Goal: Information Seeking & Learning: Compare options

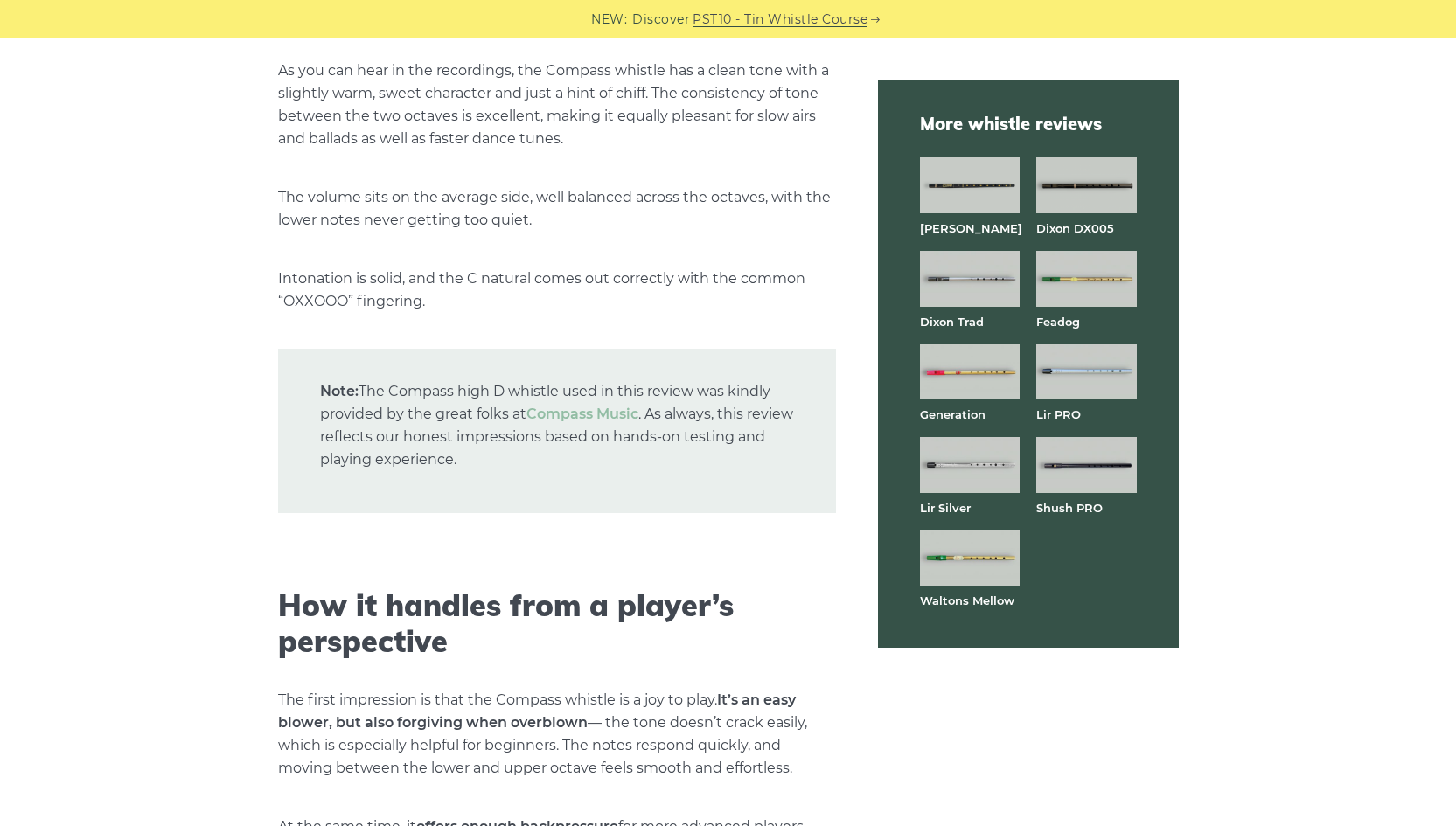
scroll to position [3059, 0]
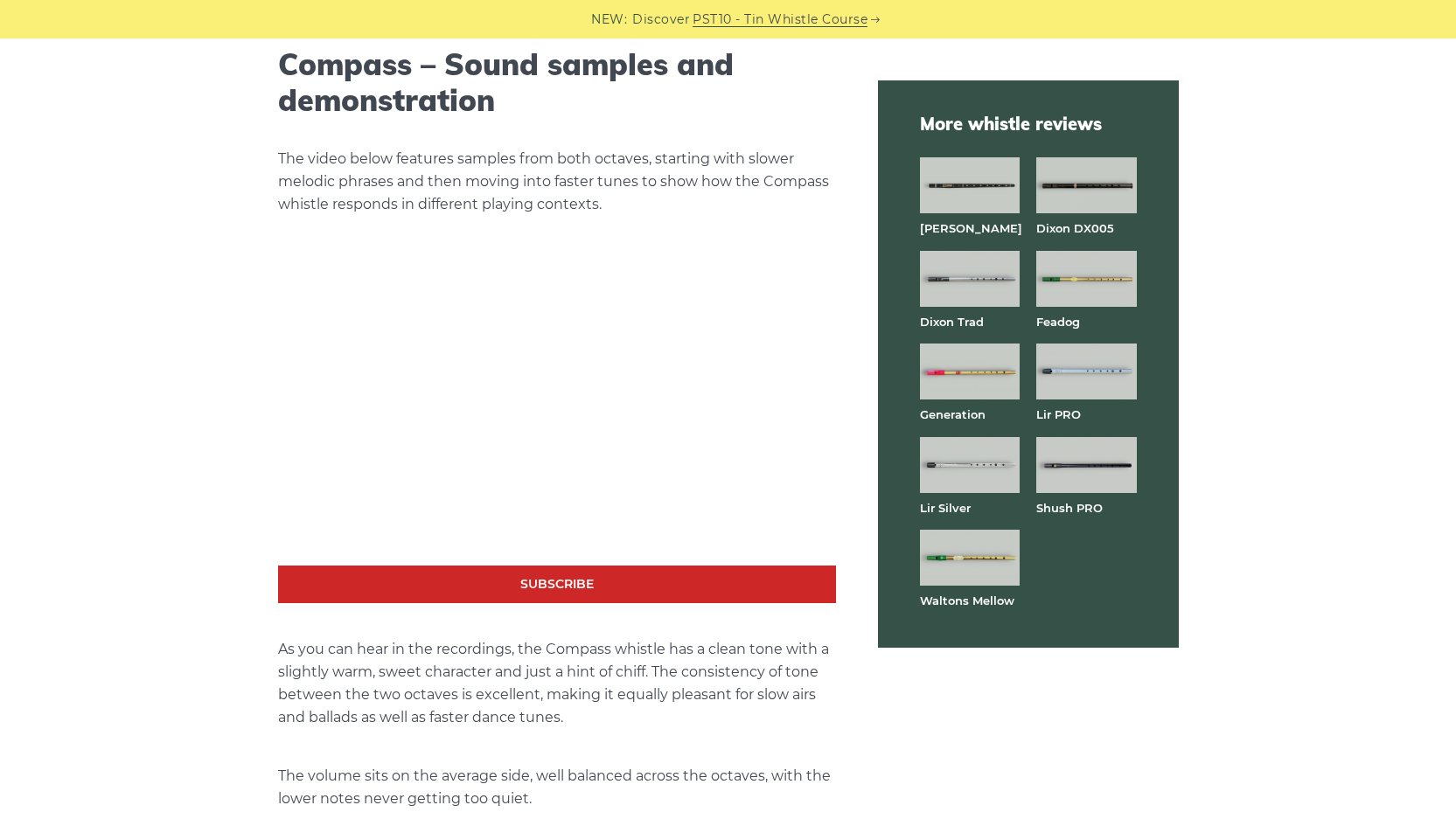
click at [1078, 281] on img at bounding box center [1086, 278] width 100 height 55
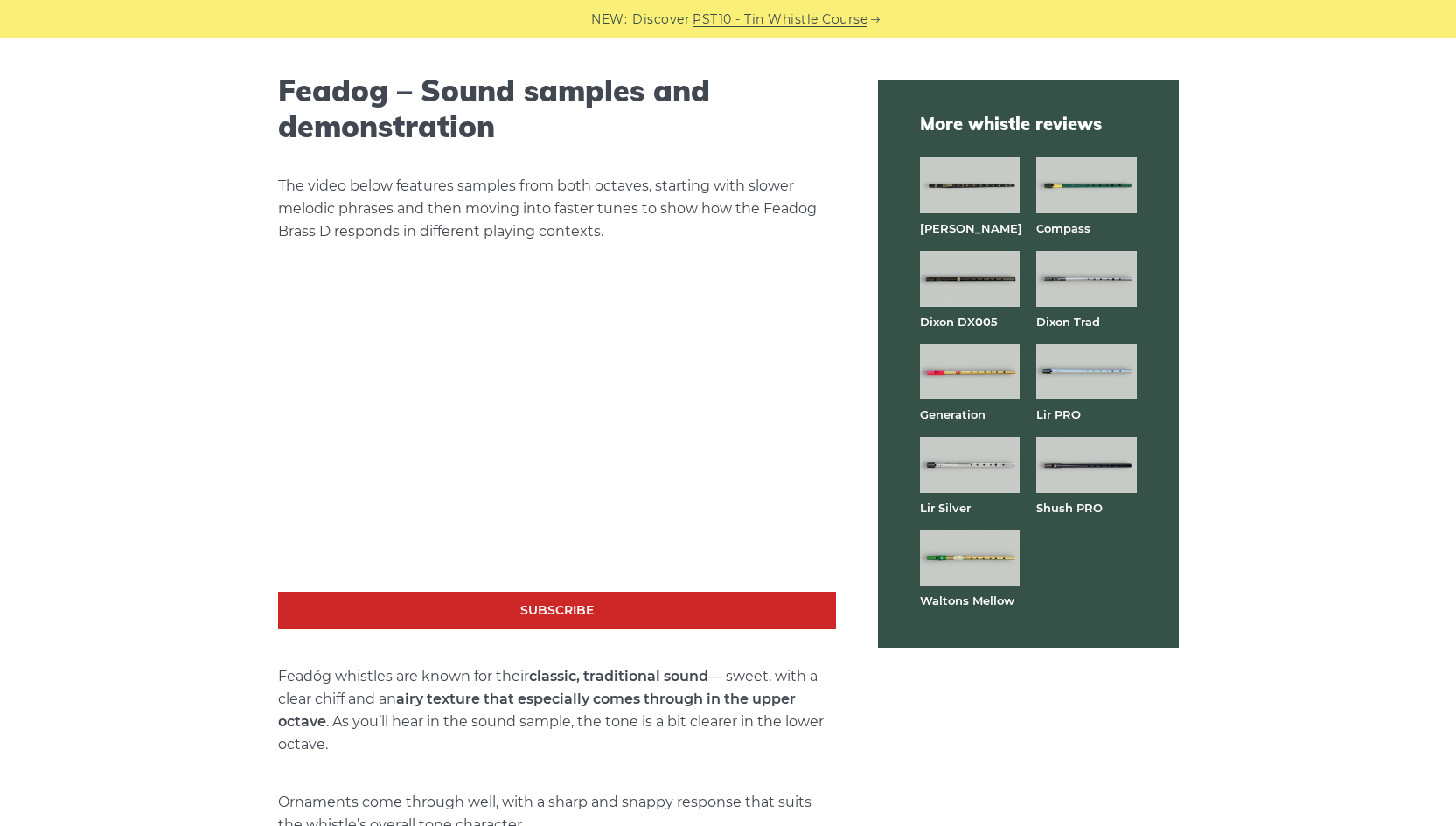
scroll to position [2923, 0]
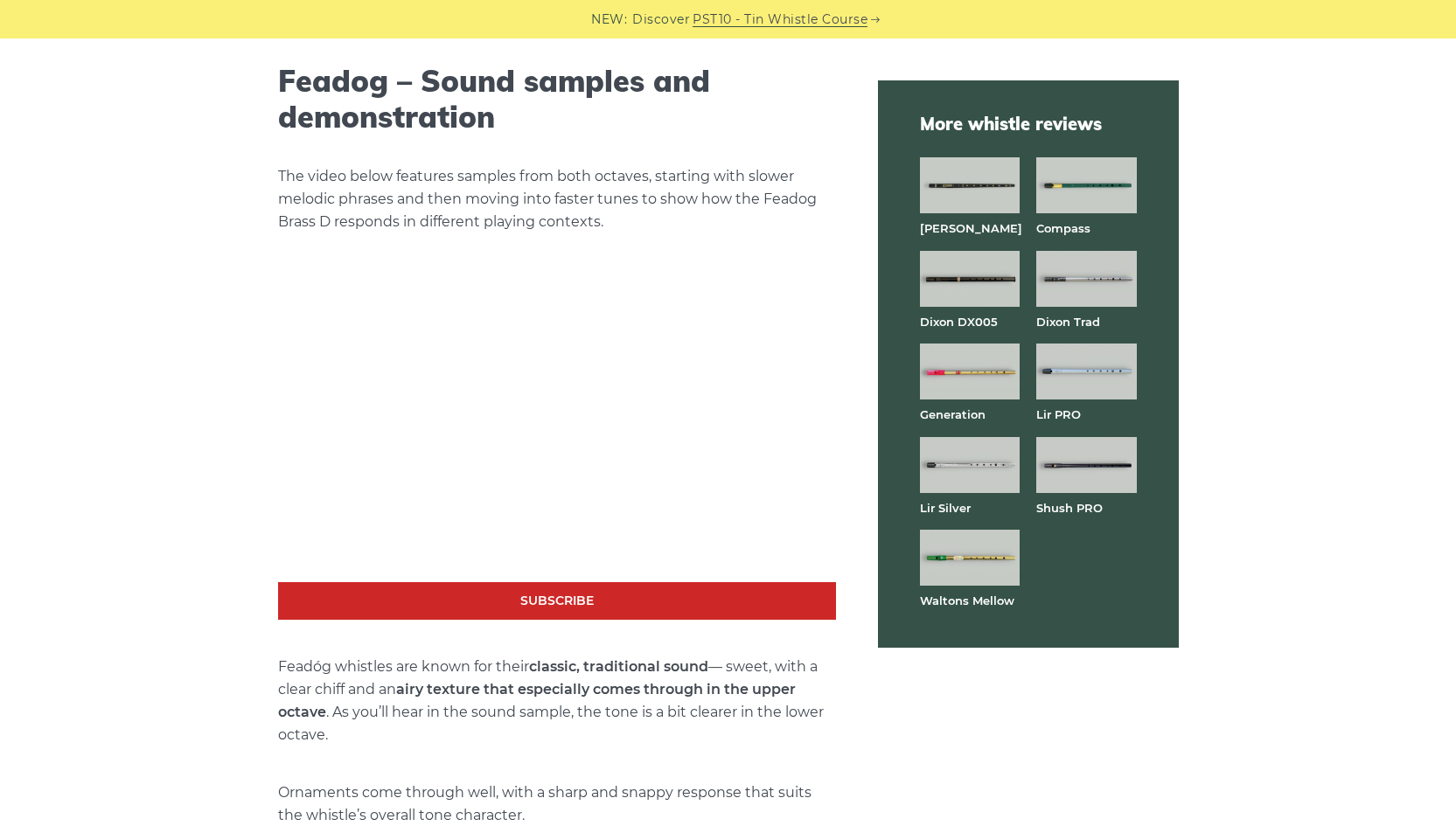
click at [972, 369] on img at bounding box center [970, 371] width 100 height 55
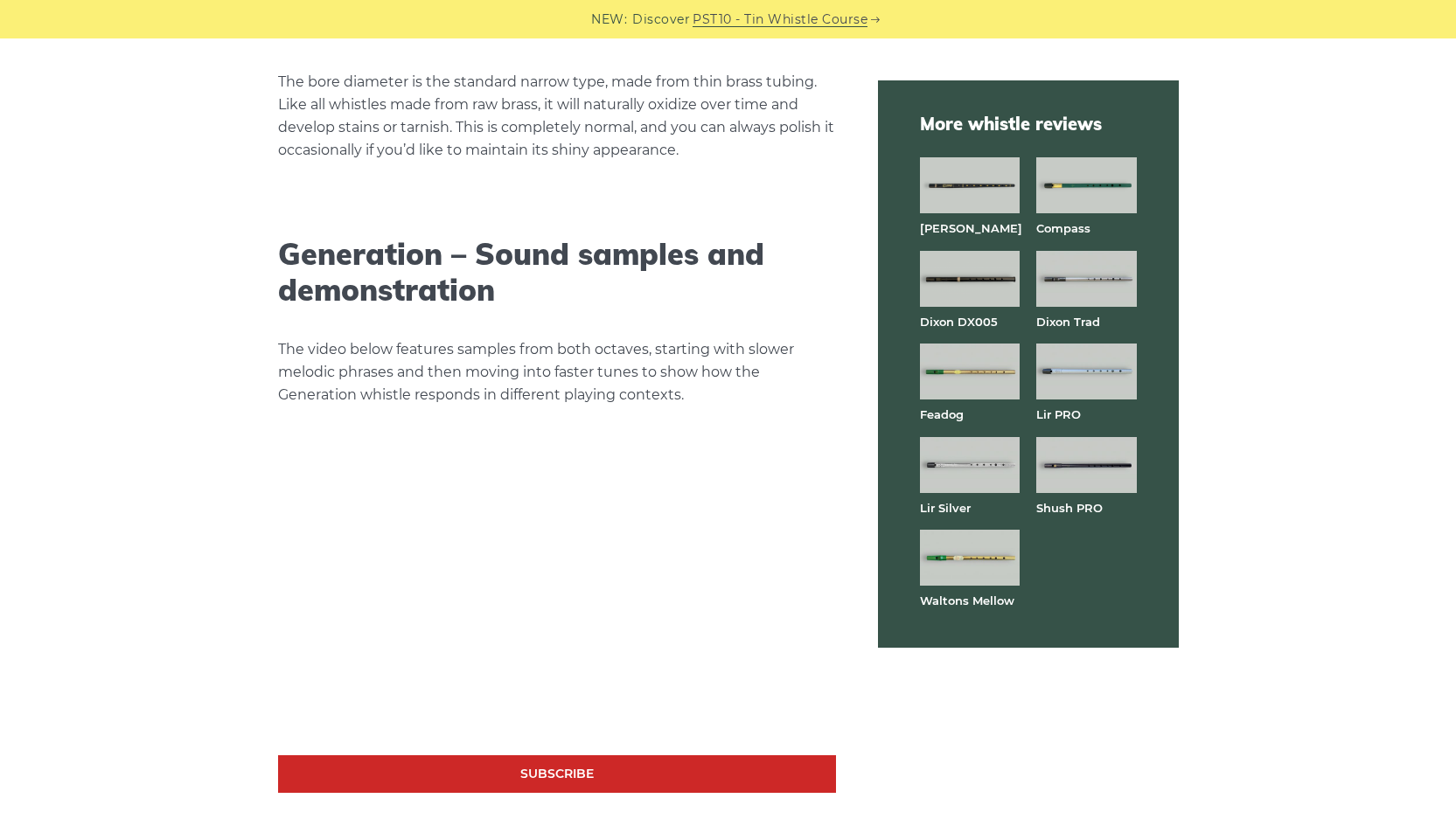
scroll to position [2756, 0]
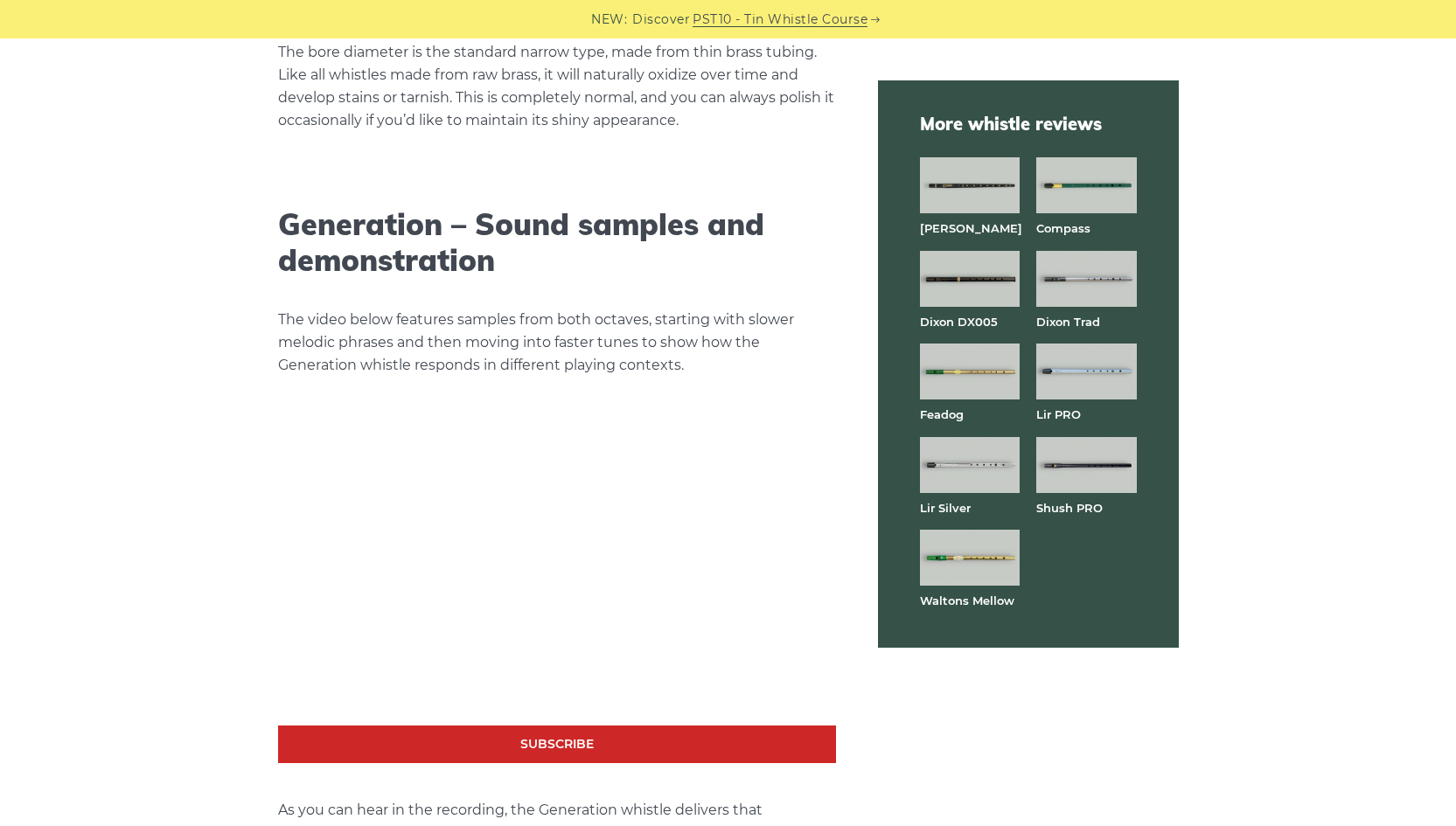
click at [1086, 458] on img at bounding box center [1086, 465] width 100 height 55
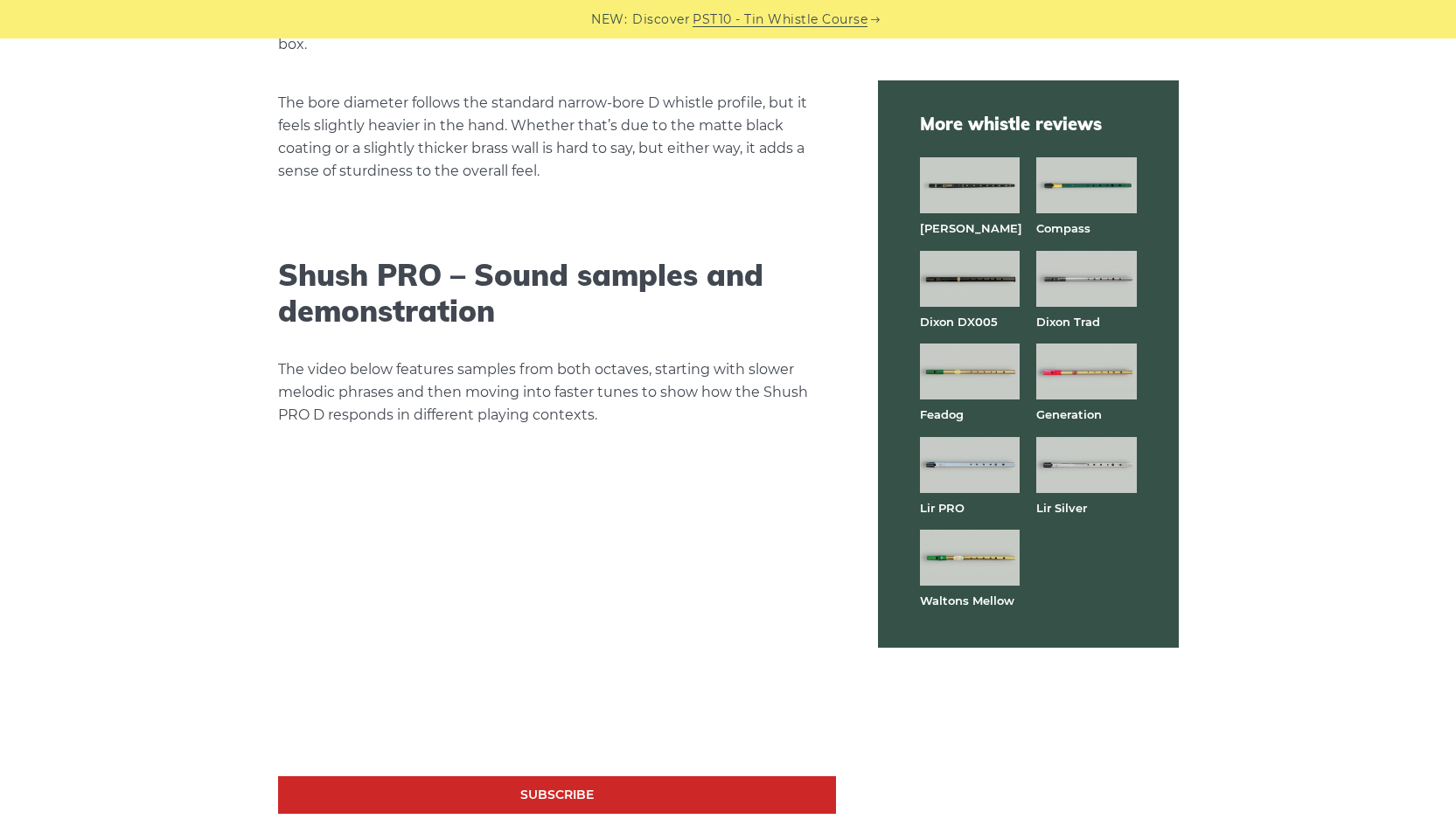
scroll to position [2813, 0]
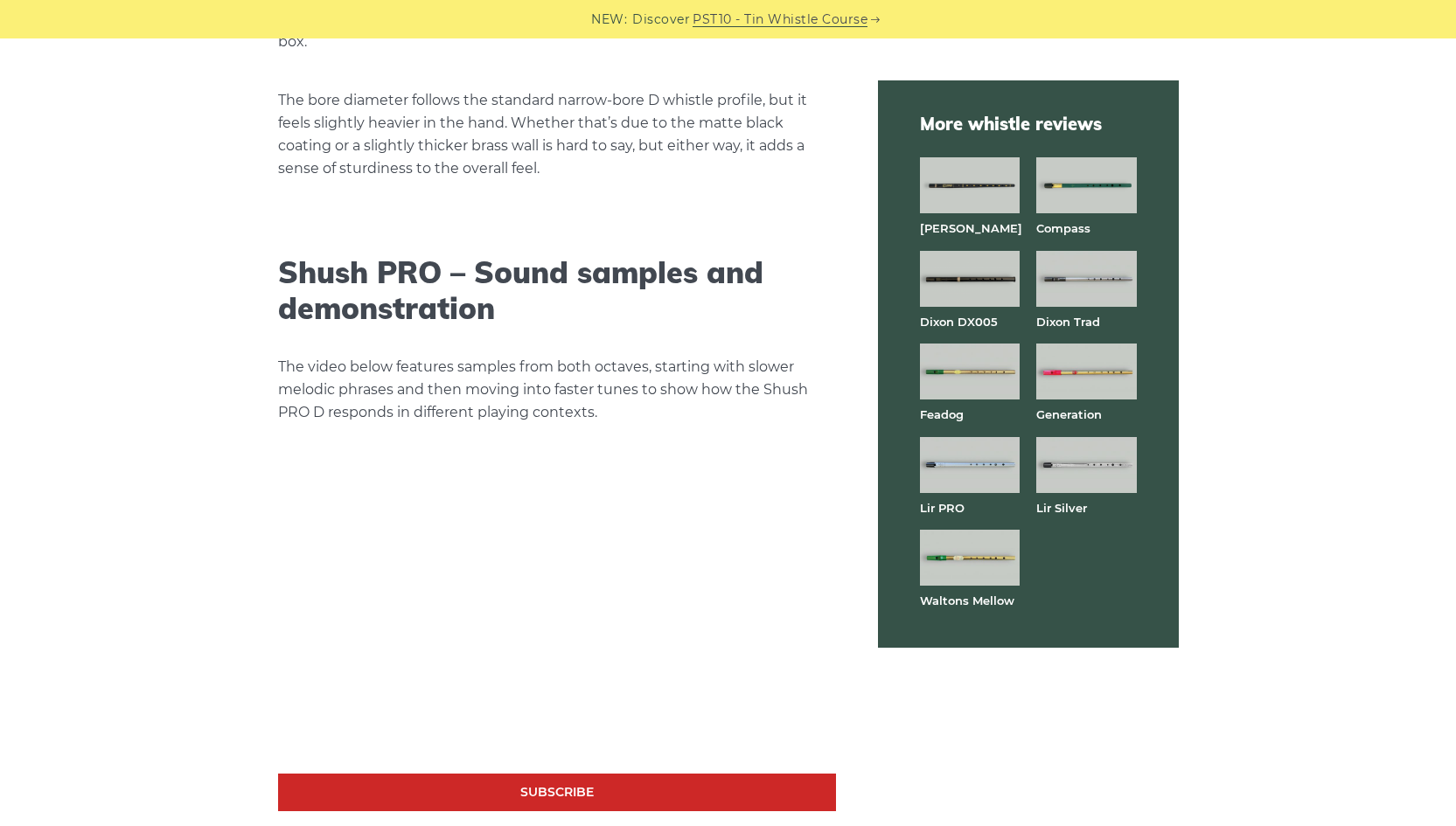
click at [966, 187] on img at bounding box center [970, 185] width 100 height 55
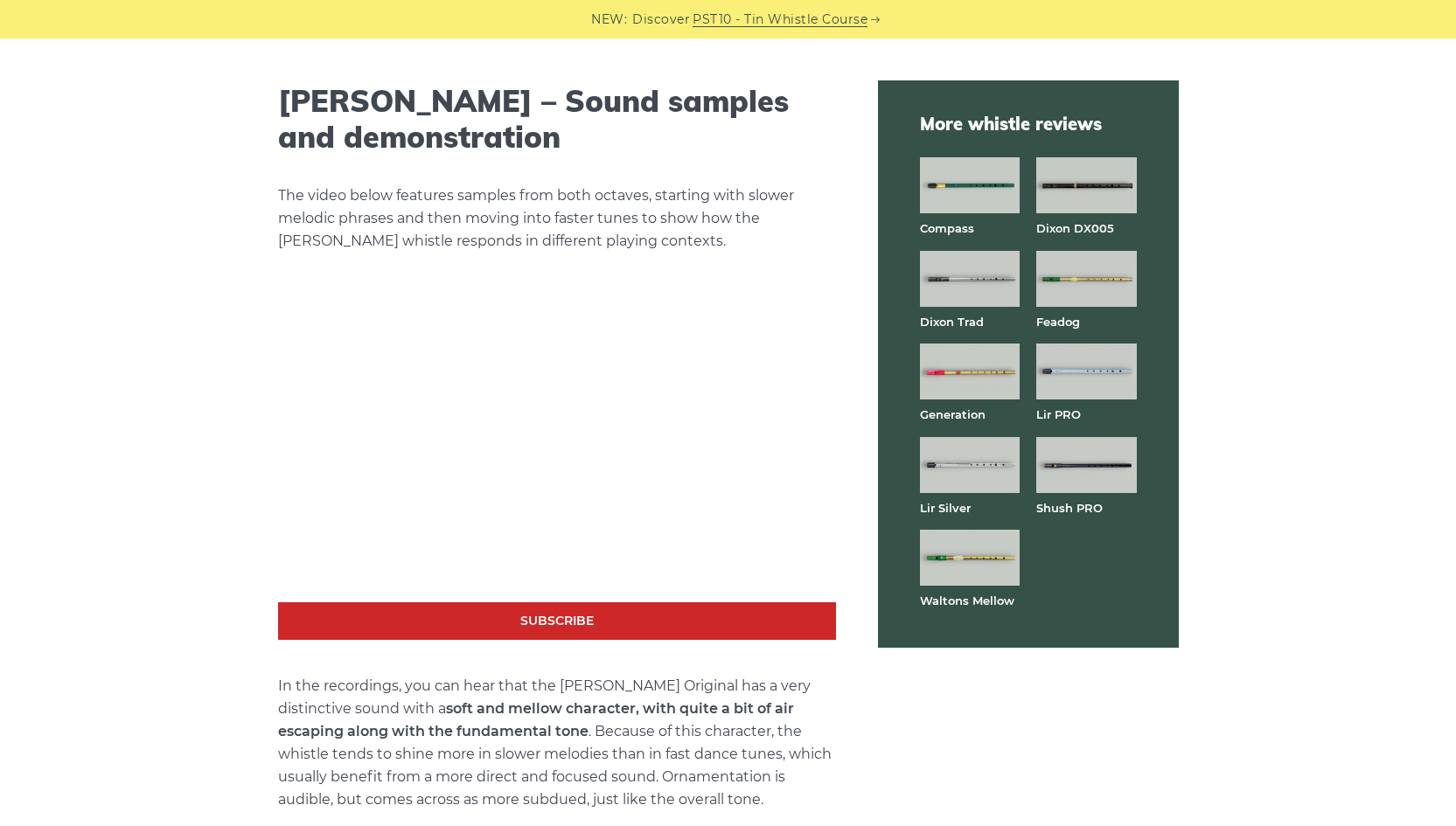
scroll to position [3031, 0]
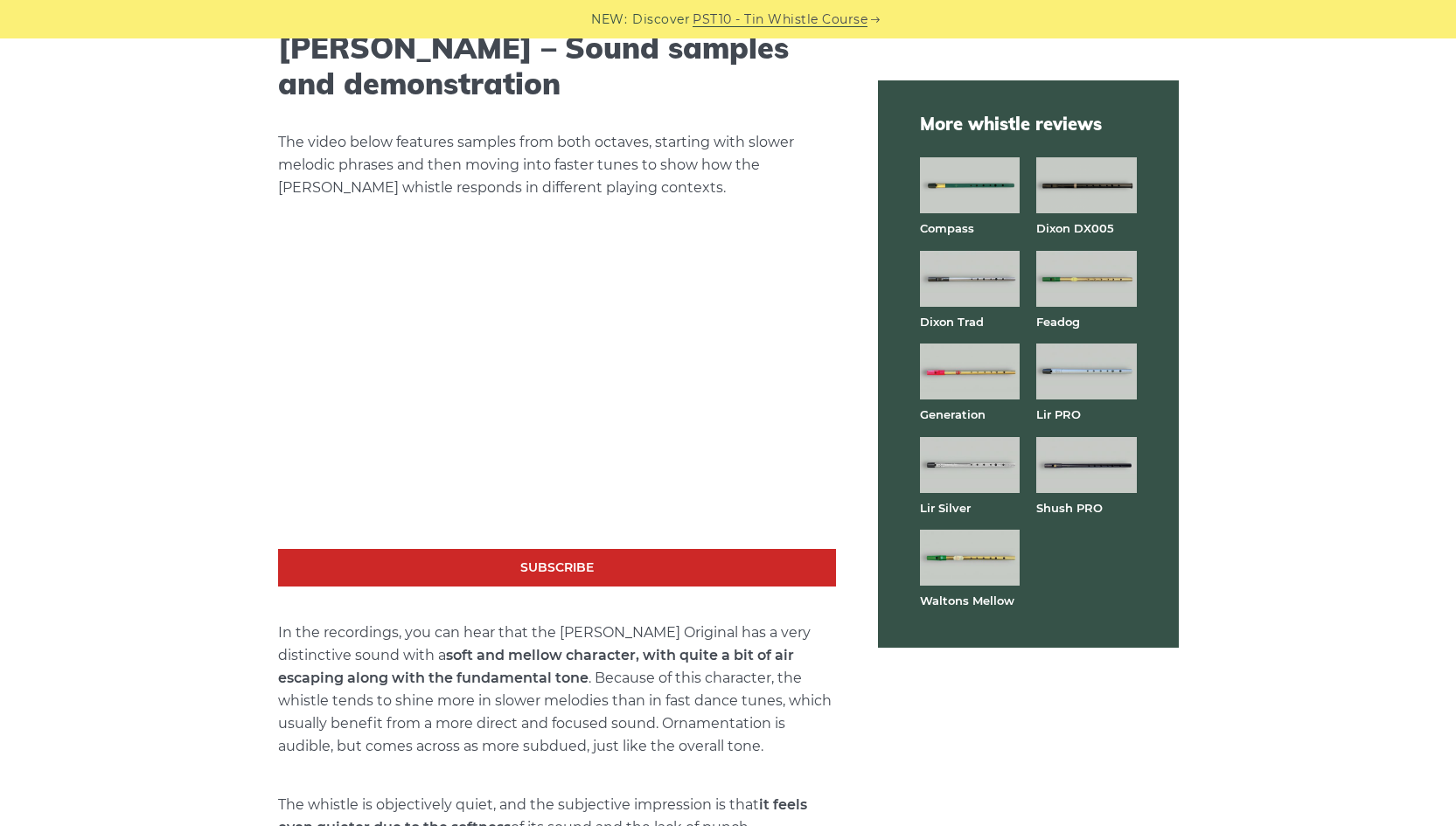
click at [953, 558] on img at bounding box center [970, 558] width 100 height 55
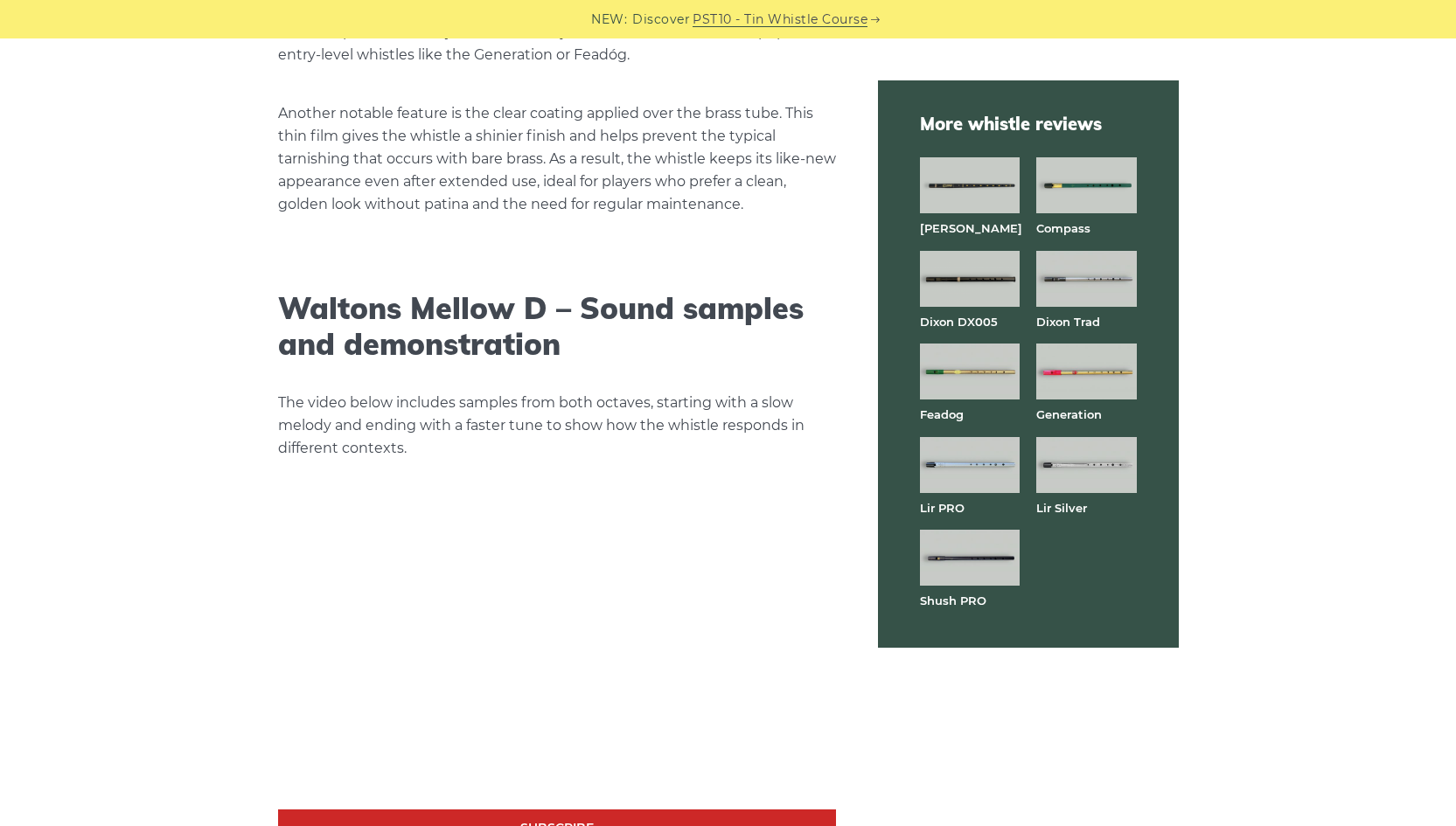
scroll to position [3140, 0]
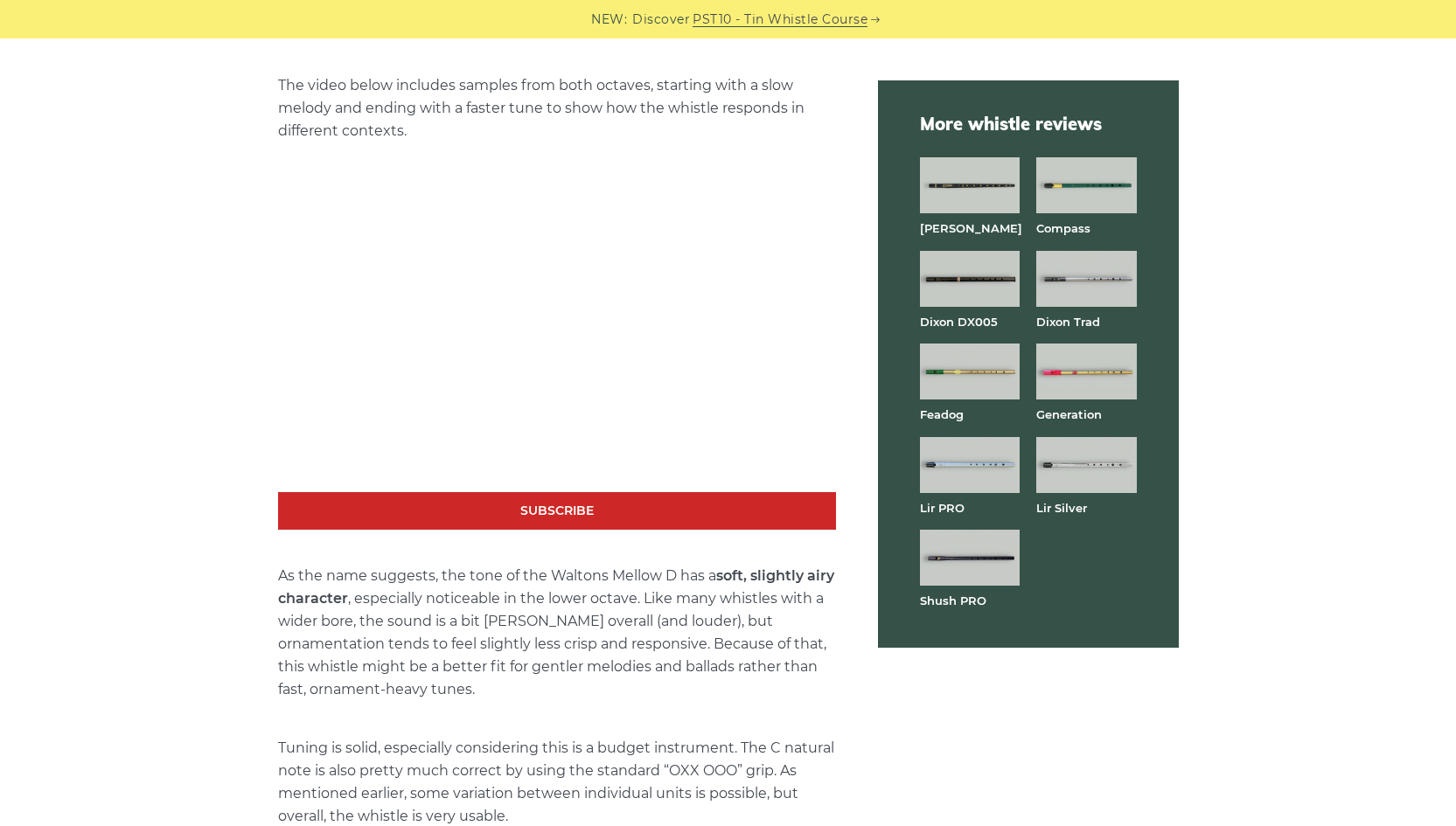
click at [1093, 180] on img at bounding box center [1086, 185] width 100 height 55
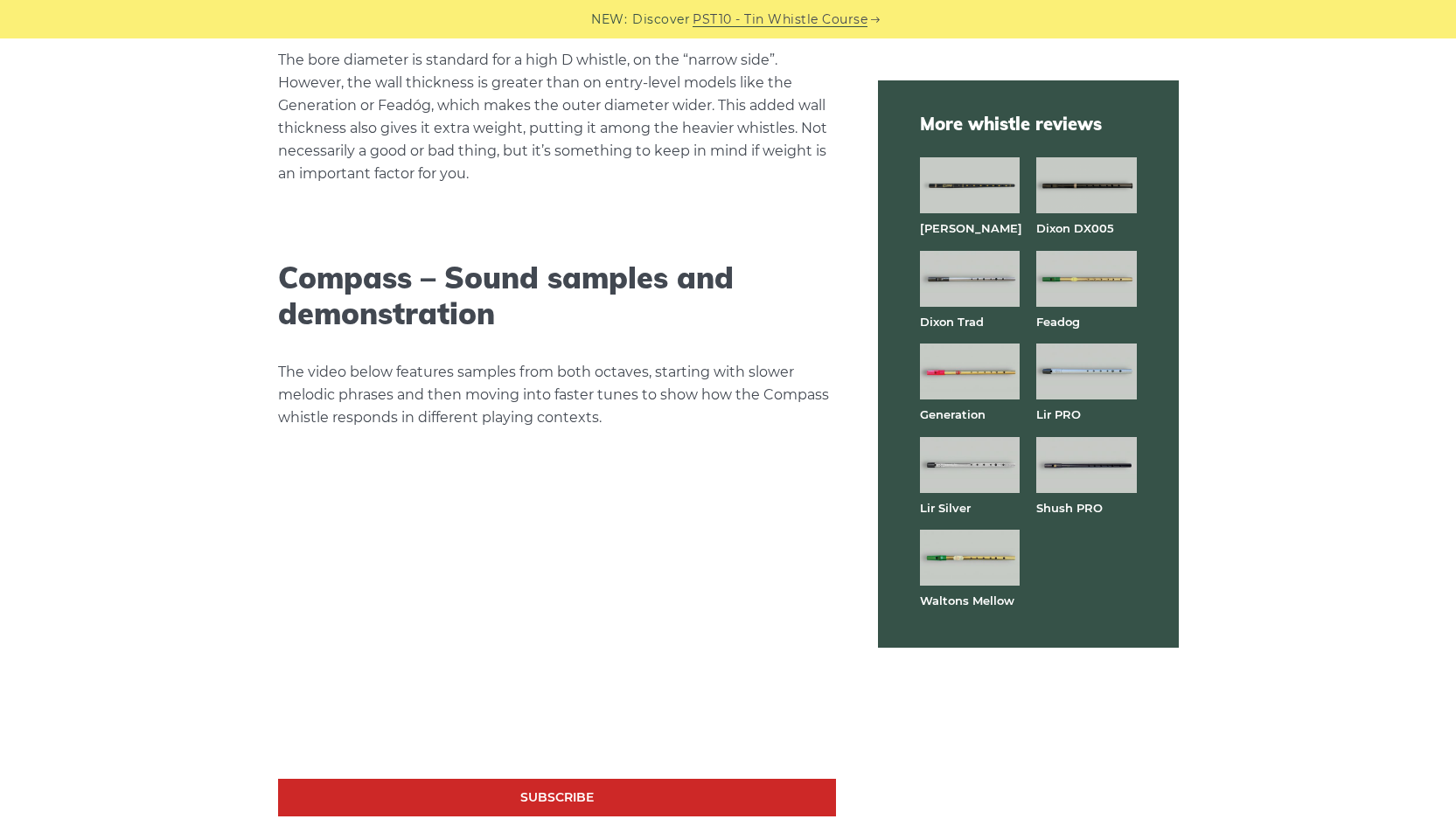
scroll to position [2957, 0]
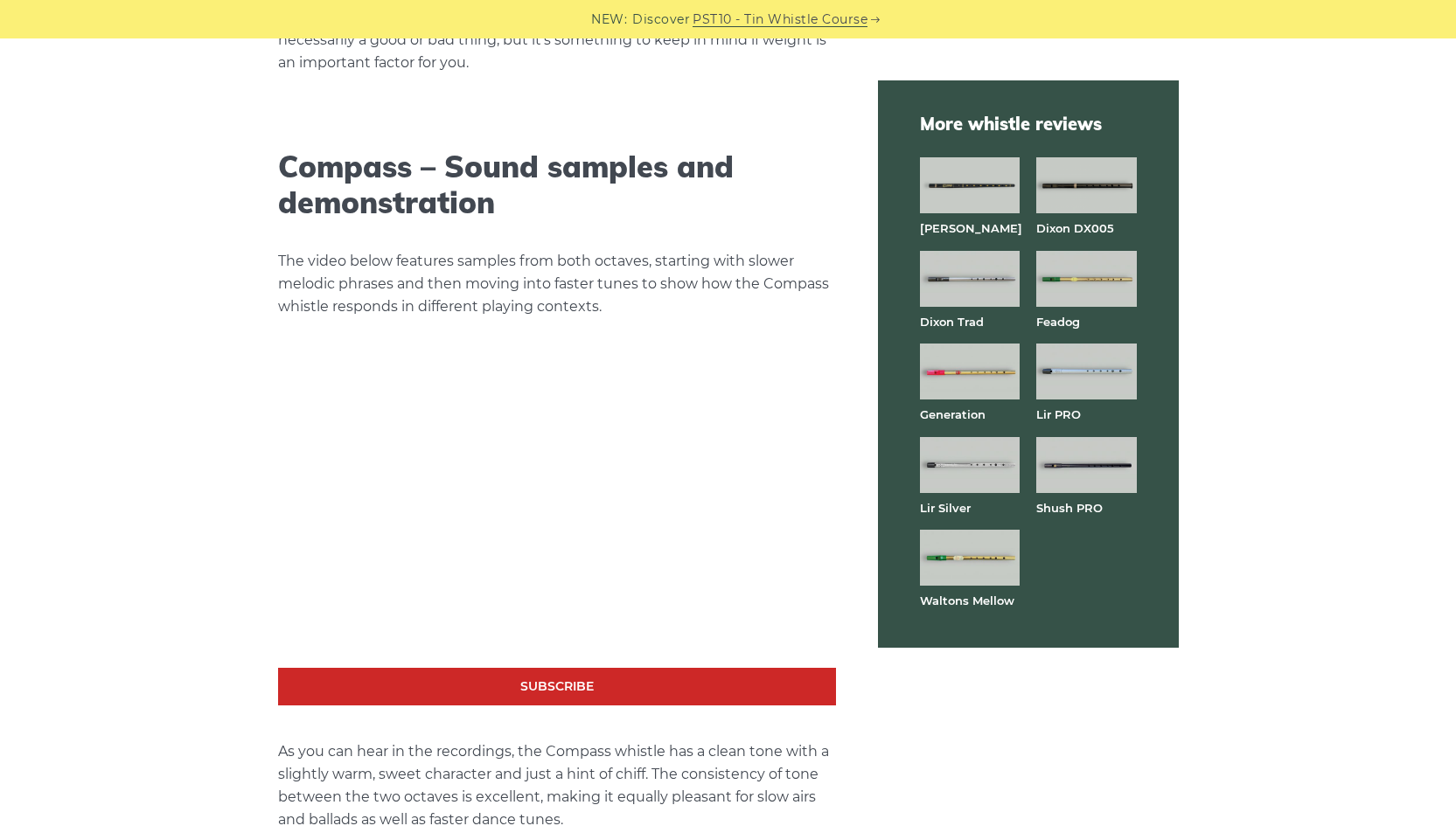
click at [1082, 376] on img at bounding box center [1086, 371] width 100 height 55
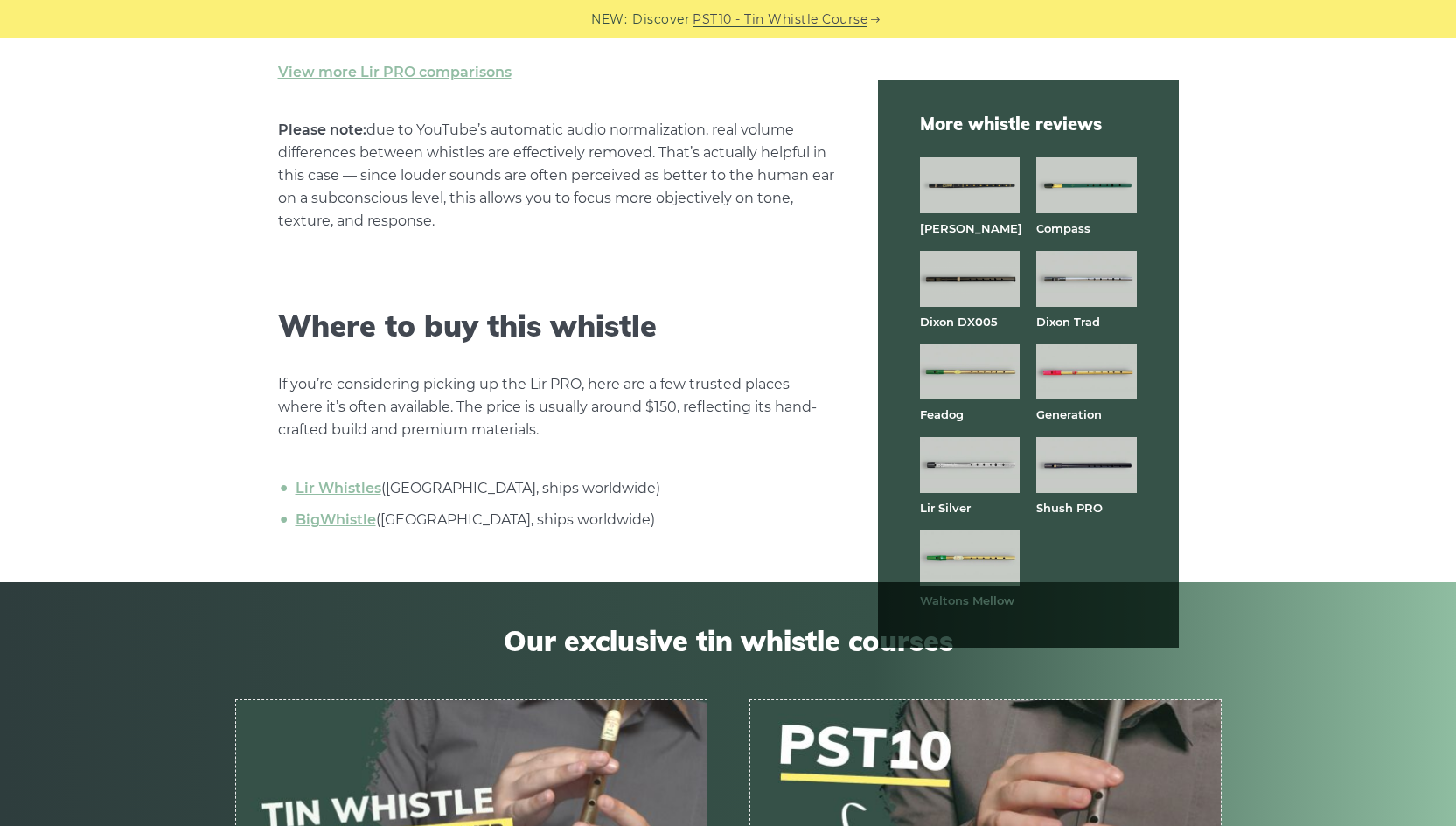
scroll to position [3192, 0]
